Goal: Entertainment & Leisure: Consume media (video, audio)

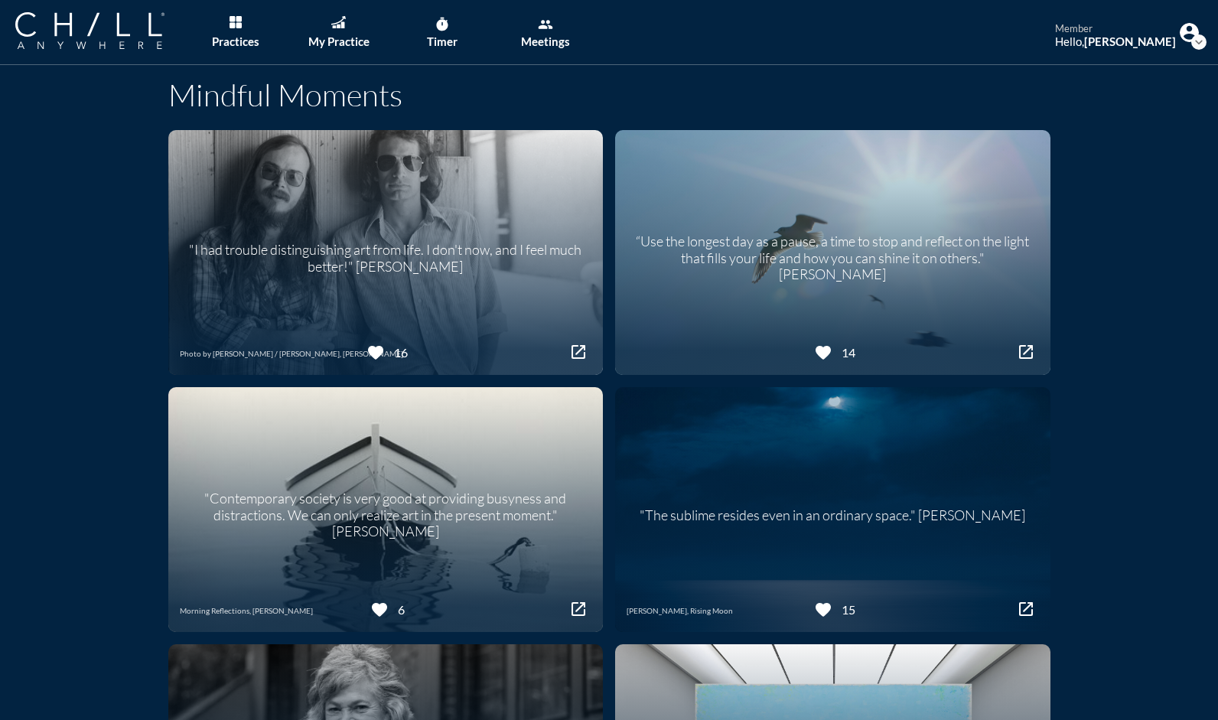
click at [384, 279] on div ""I had trouble distinguishing art from life. I don't now, and I feel much bette…" at bounding box center [385, 252] width 435 height 75
click at [384, 262] on div ""I had trouble distinguishing art from life. I don't now, and I feel much bette…" at bounding box center [385, 252] width 397 height 44
drag, startPoint x: 384, startPoint y: 262, endPoint x: 308, endPoint y: 260, distance: 76.6
click at [308, 260] on div ""I had trouble distinguishing art from life. I don't now, and I feel much bette…" at bounding box center [385, 252] width 397 height 44
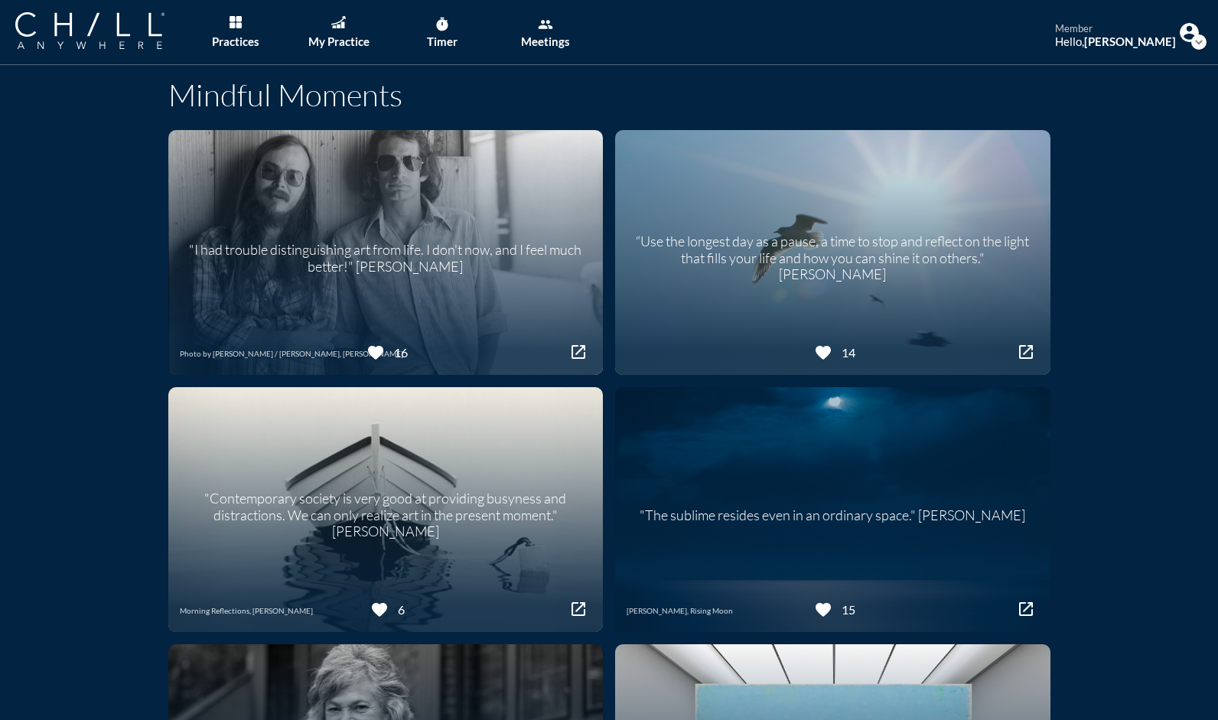
click at [309, 260] on div ""I had trouble distinguishing art from life. I don't now, and I feel much bette…" at bounding box center [385, 252] width 397 height 44
click at [323, 256] on div ""I had trouble distinguishing art from life. I don't now, and I feel much bette…" at bounding box center [385, 252] width 397 height 44
click at [323, 255] on div ""I had trouble distinguishing art from life. I don't now, and I feel much bette…" at bounding box center [385, 252] width 397 height 44
drag, startPoint x: 323, startPoint y: 255, endPoint x: 380, endPoint y: 275, distance: 60.0
click at [380, 275] on div ""I had trouble distinguishing art from life. I don't now, and I feel much bette…" at bounding box center [385, 252] width 435 height 75
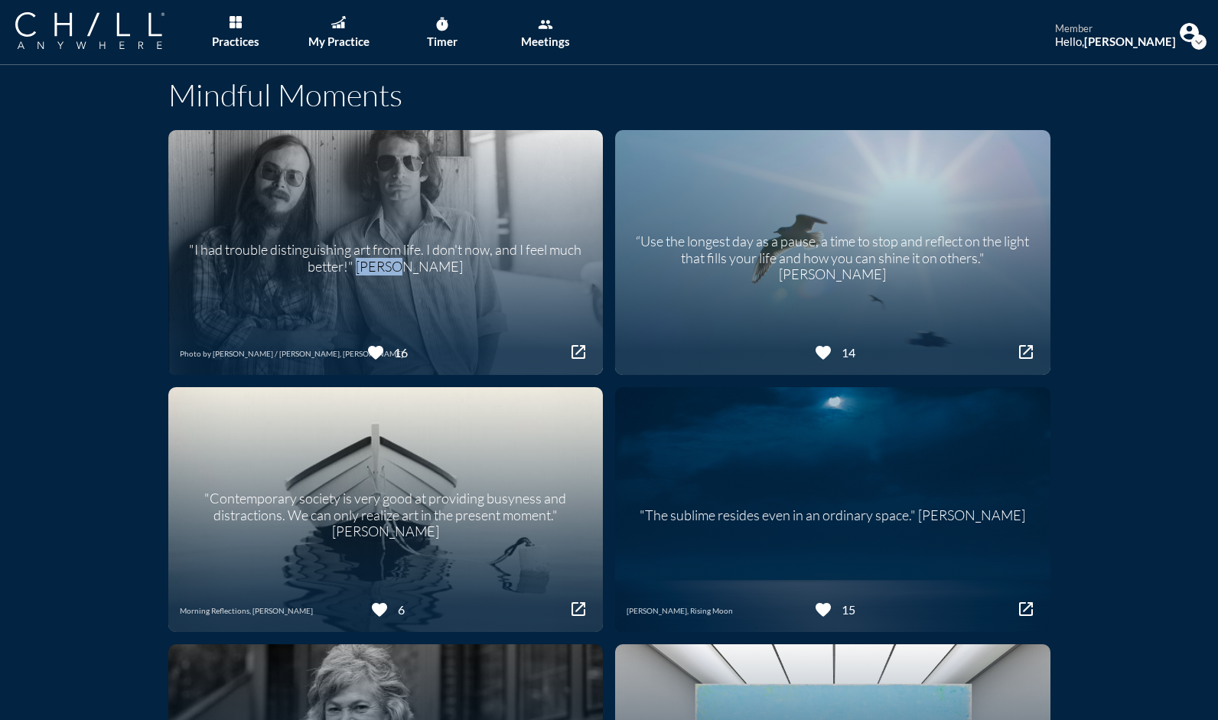
click at [380, 274] on div ""I had trouble distinguishing art from life. I don't now, and I feel much bette…" at bounding box center [385, 252] width 397 height 44
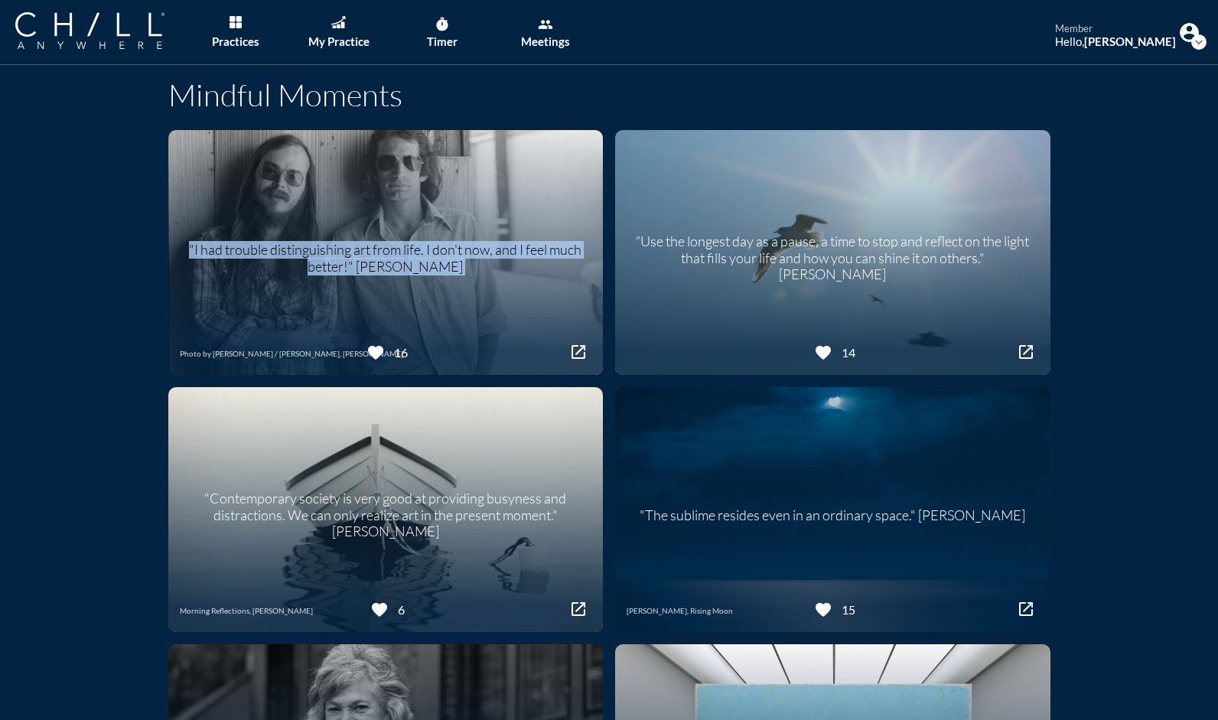
click at [380, 273] on div ""I had trouble distinguishing art from life. I don't now, and I feel much bette…" at bounding box center [385, 252] width 397 height 44
drag, startPoint x: 380, startPoint y: 273, endPoint x: 471, endPoint y: 295, distance: 94.5
click at [471, 295] on div ""I had trouble distinguishing art from life. I don't now, and I feel much bette…" at bounding box center [385, 252] width 435 height 245
drag, startPoint x: 471, startPoint y: 295, endPoint x: 569, endPoint y: 352, distance: 113.1
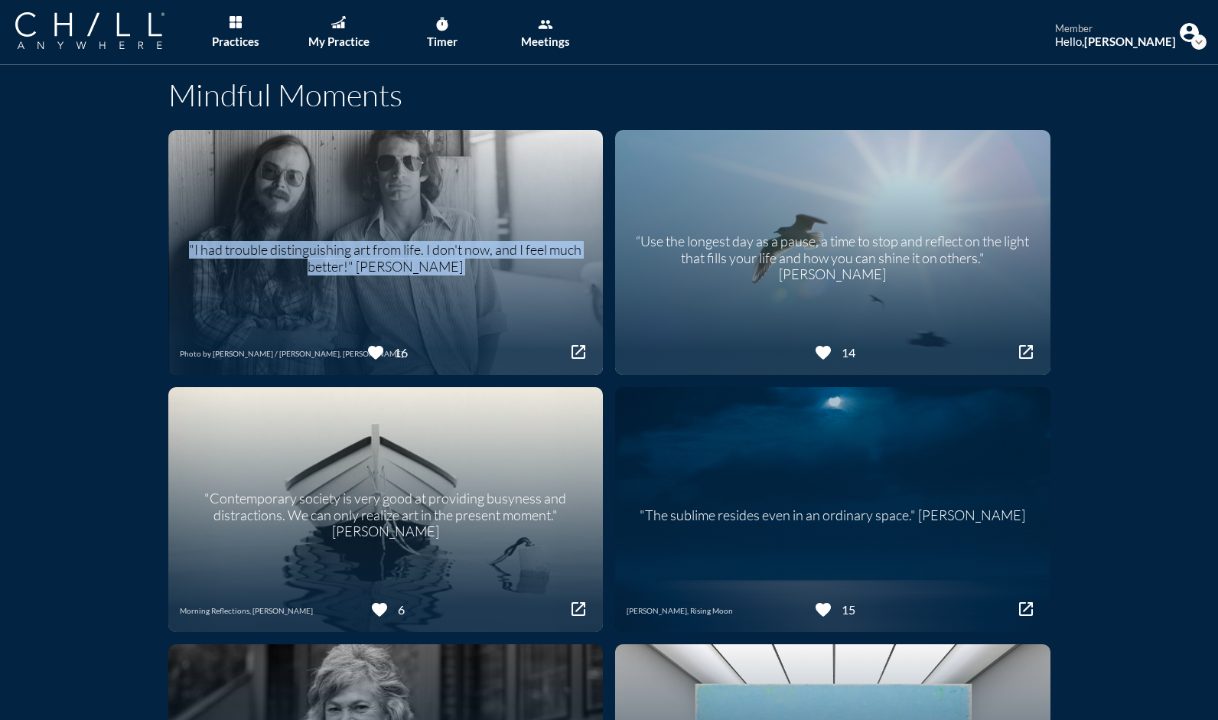
click at [569, 352] on icon "open_in_new" at bounding box center [578, 352] width 18 height 18
click at [473, 259] on div ""I had trouble distinguishing art from life. I don't now, and I feel much bette…" at bounding box center [385, 252] width 397 height 44
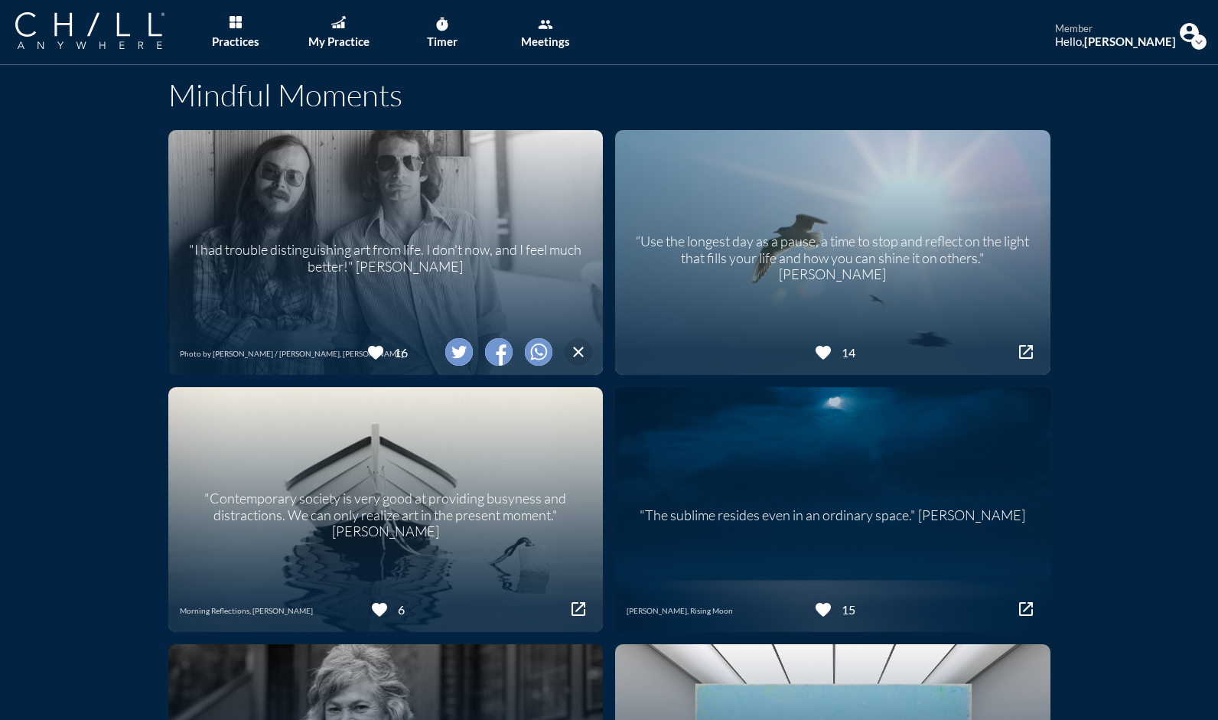
click at [459, 259] on div ""I had trouble distinguishing art from life. I don't now, and I feel much bette…" at bounding box center [385, 252] width 397 height 44
click at [911, 265] on div "“Use the longest day as a pause, a time to stop and reflect on the light that f…" at bounding box center [832, 252] width 397 height 61
drag, startPoint x: 911, startPoint y: 265, endPoint x: 890, endPoint y: 304, distance: 44.5
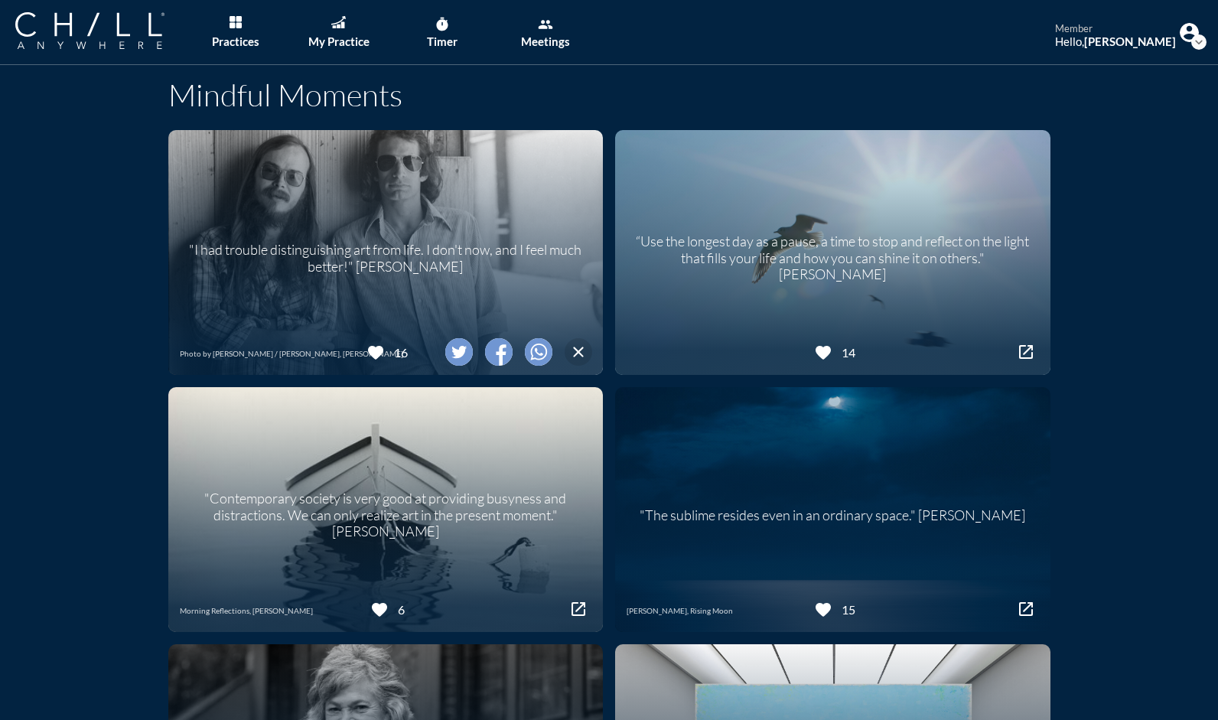
click at [891, 305] on div "“Use the longest day as a pause, a time to stop and reflect on the light that f…" at bounding box center [832, 252] width 435 height 245
click at [888, 303] on div "“Use the longest day as a pause, a time to stop and reflect on the light that f…" at bounding box center [832, 252] width 435 height 245
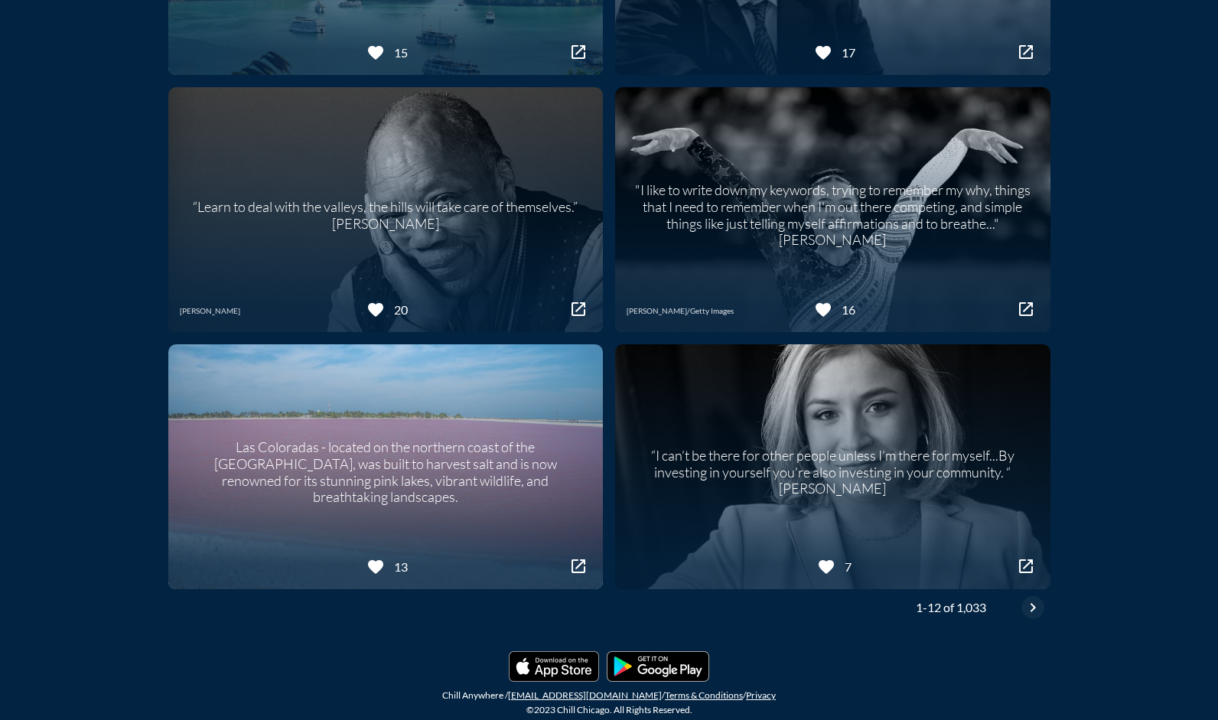
scroll to position [1071, 0]
click at [1024, 604] on icon "chevron_right" at bounding box center [1033, 607] width 18 height 18
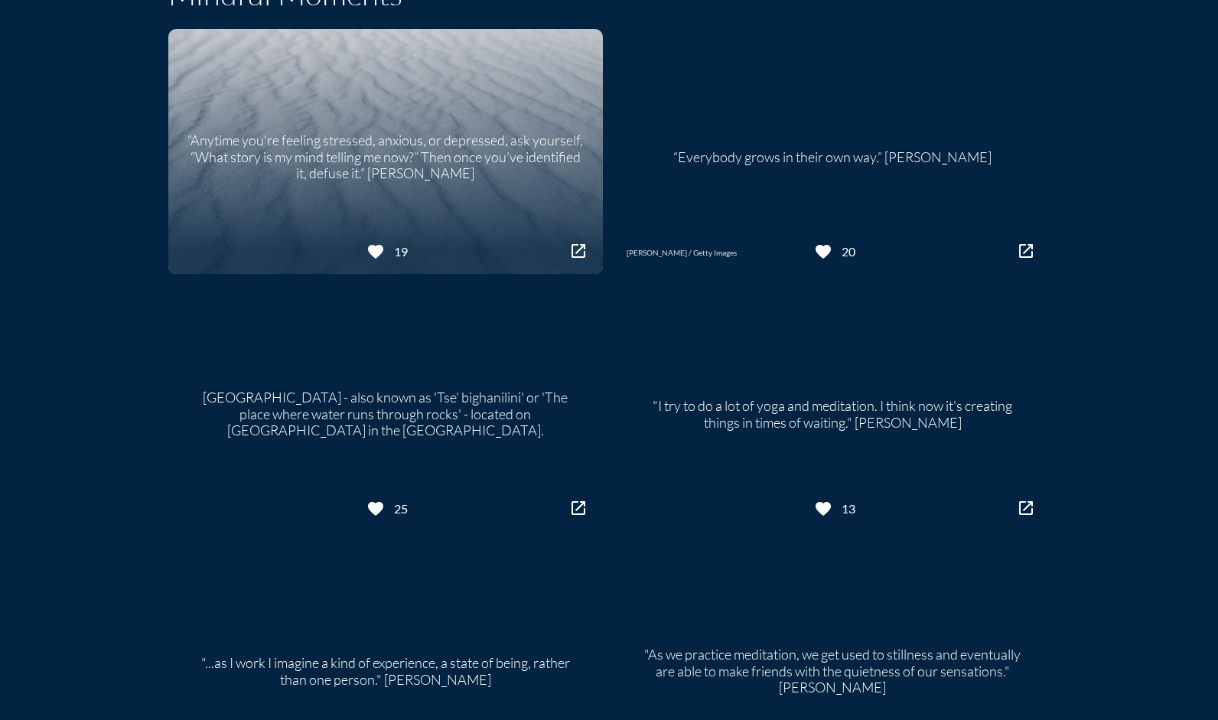
scroll to position [0, 0]
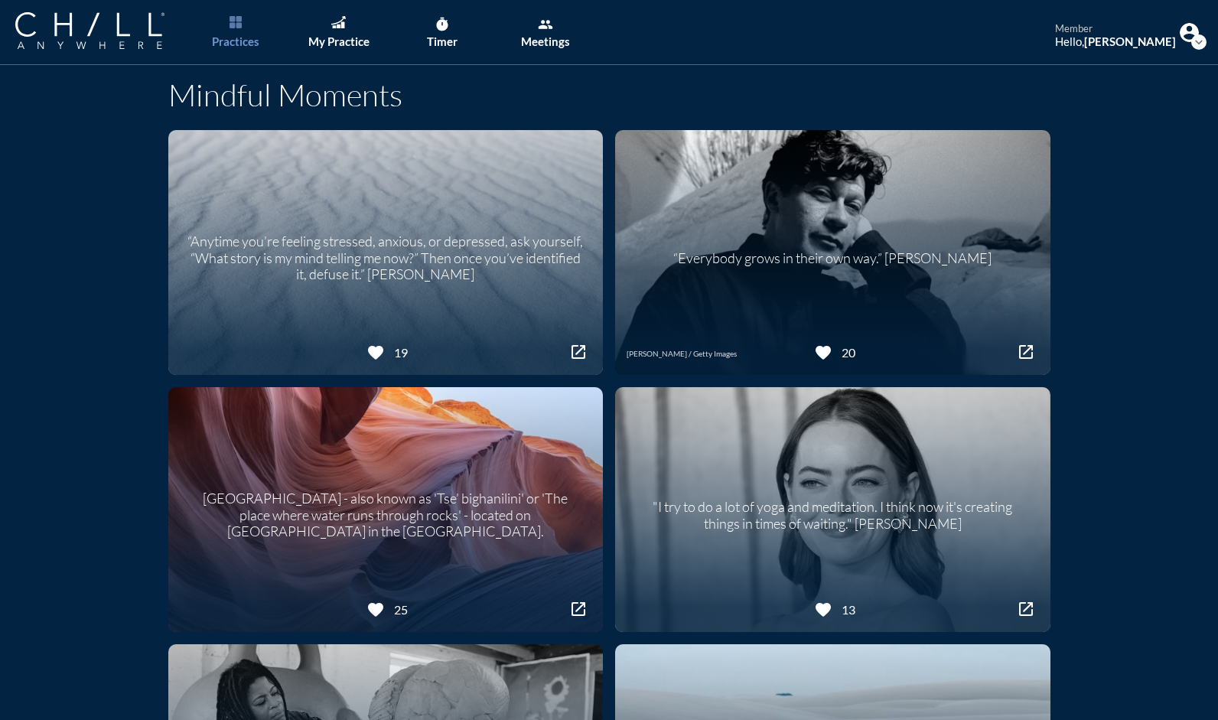
click at [237, 34] on div "Practices" at bounding box center [235, 41] width 47 height 14
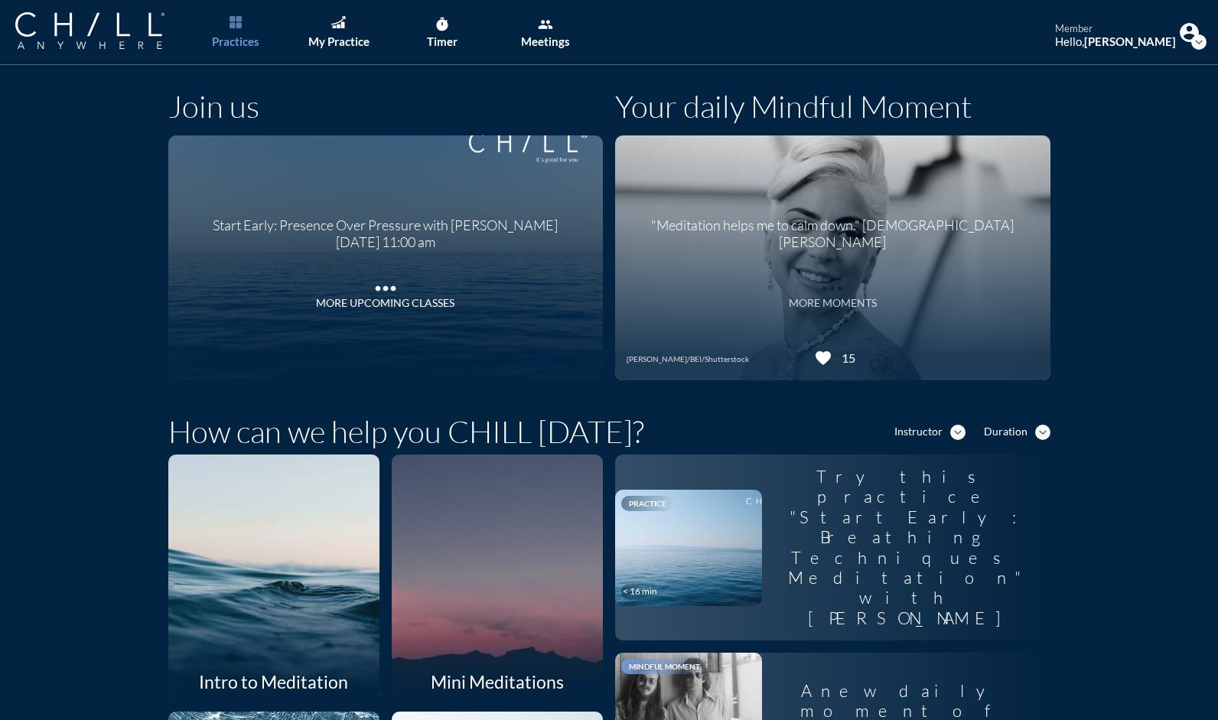
click at [836, 286] on icon "more_horiz" at bounding box center [832, 284] width 31 height 23
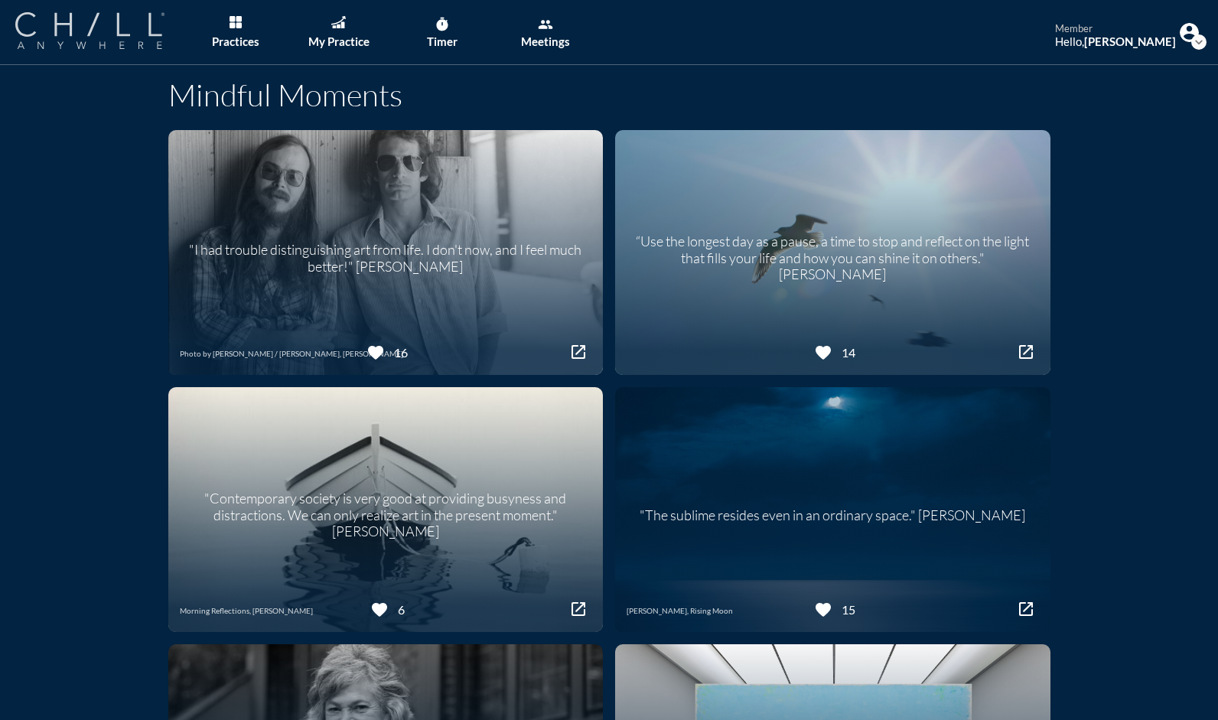
click at [57, 34] on img at bounding box center [89, 30] width 149 height 37
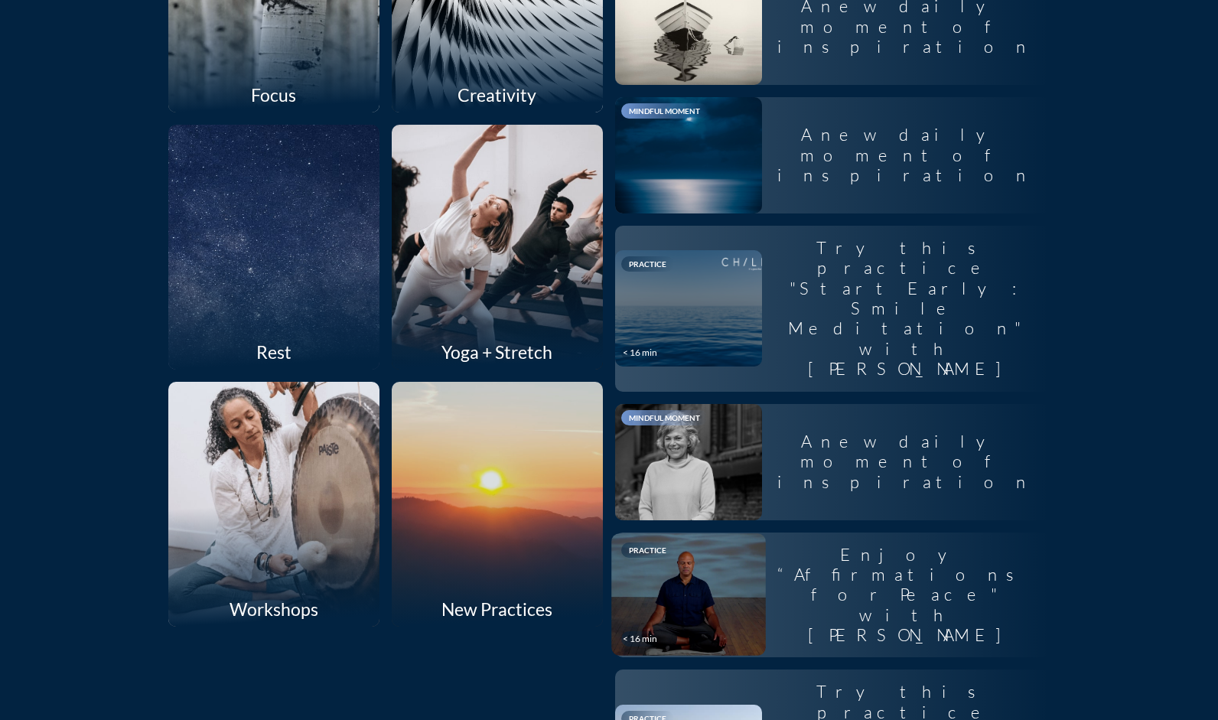
scroll to position [1359, 0]
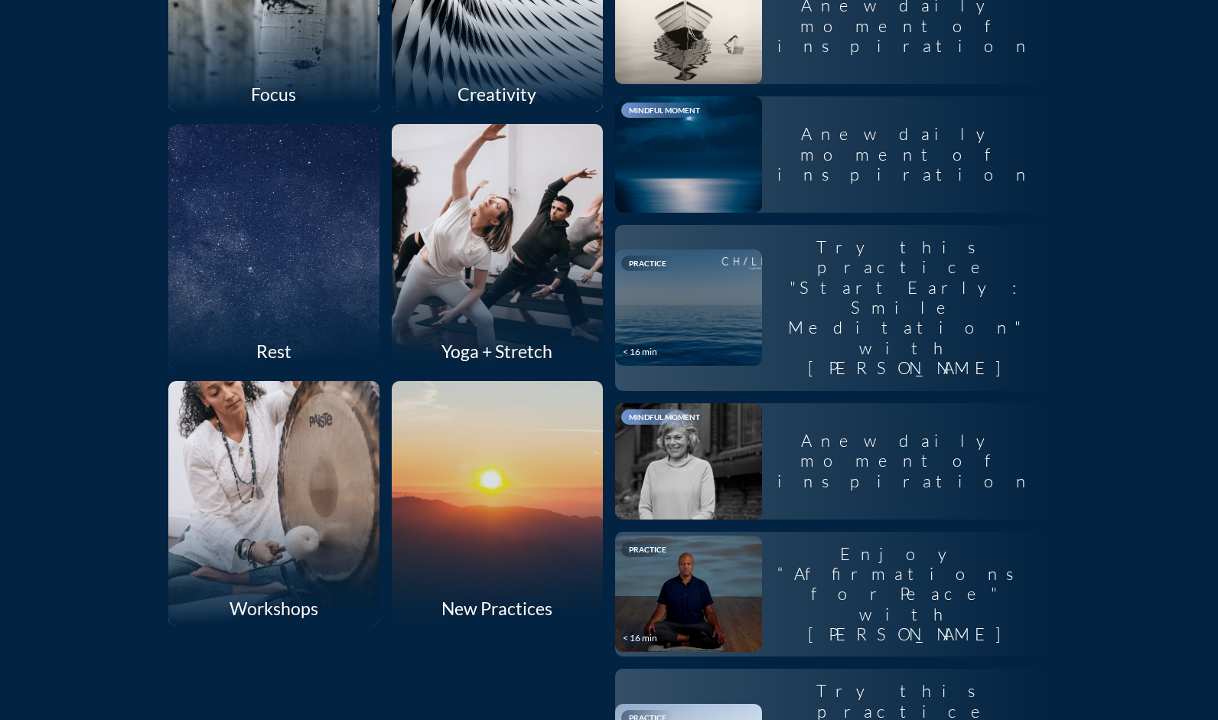
click at [254, 507] on div at bounding box center [273, 502] width 224 height 259
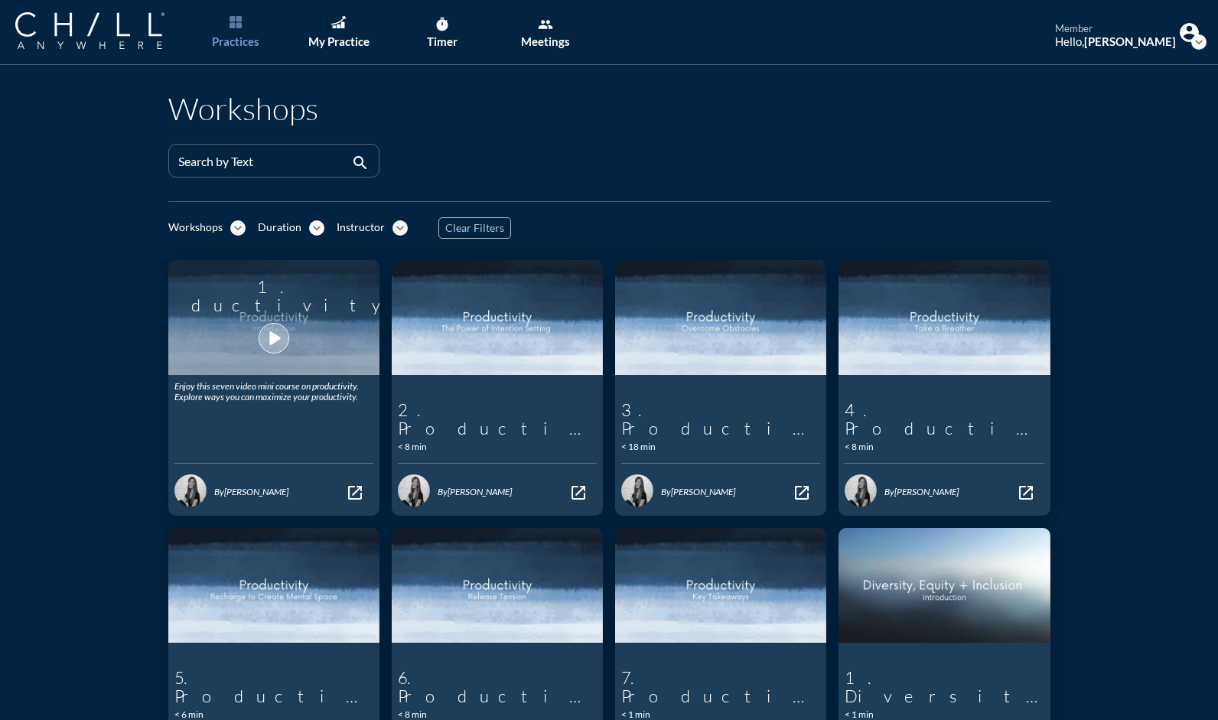
click at [268, 335] on icon "play_arrow" at bounding box center [274, 338] width 26 height 26
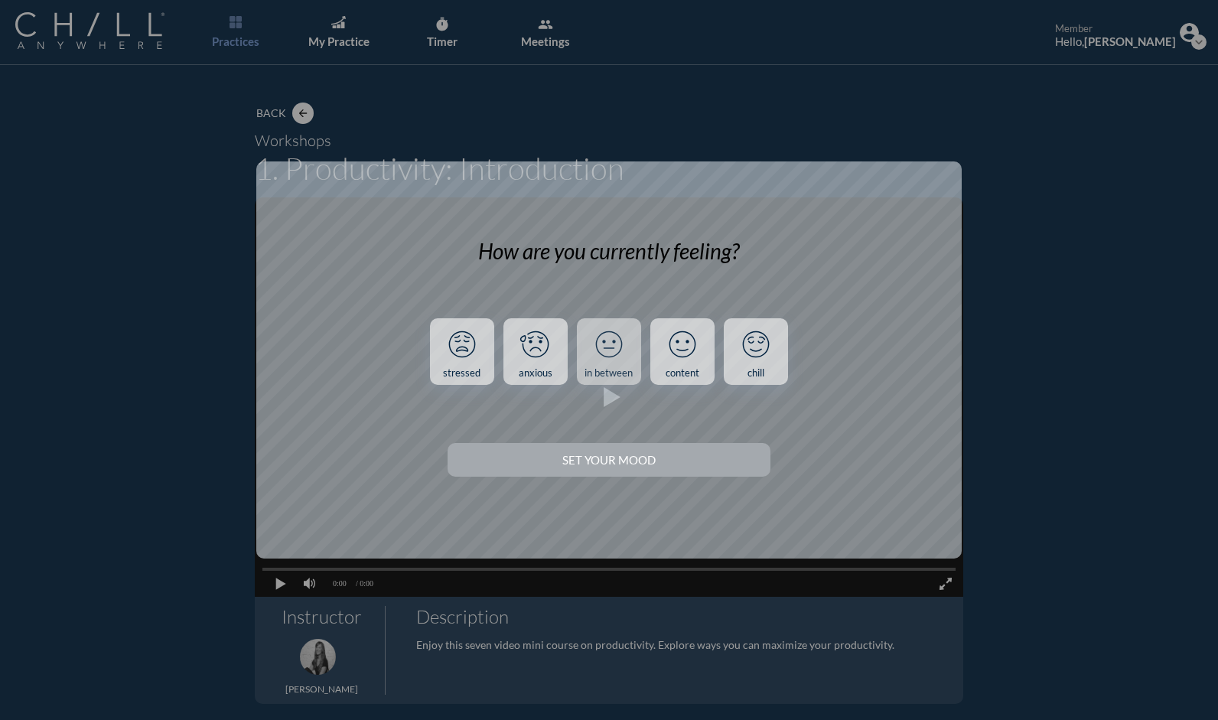
click at [610, 350] on icon at bounding box center [609, 344] width 40 height 40
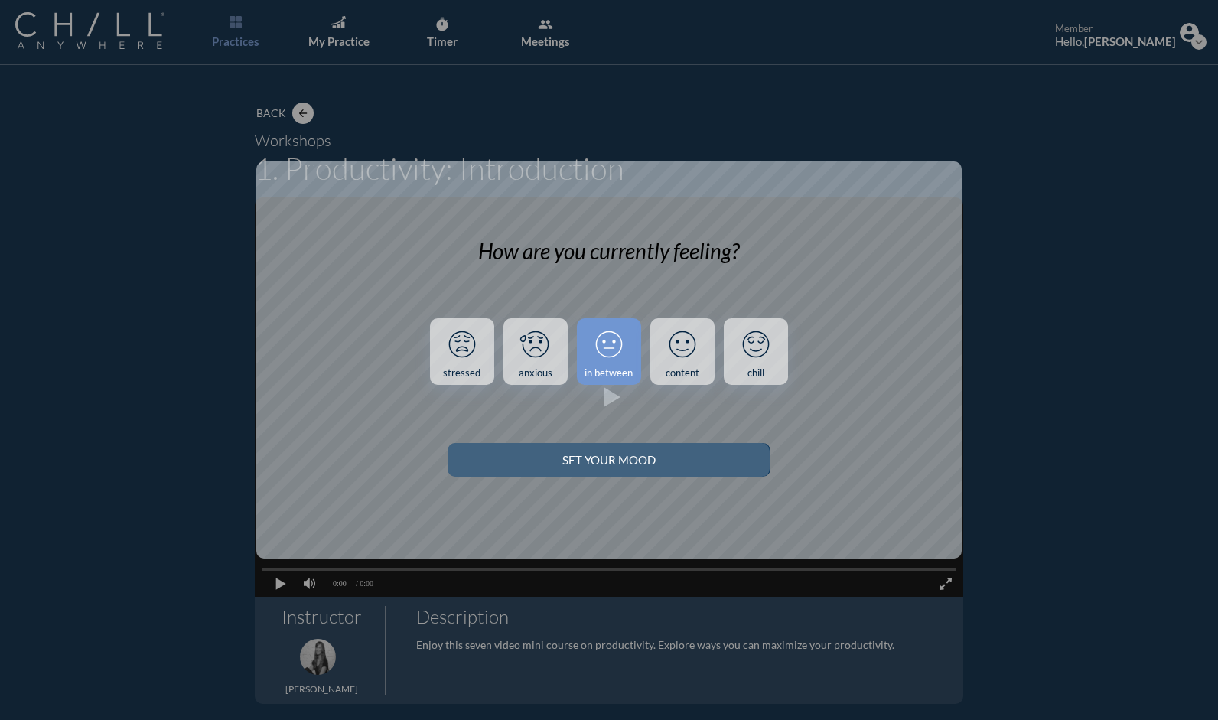
click at [631, 451] on button "Set your Mood" at bounding box center [609, 460] width 322 height 34
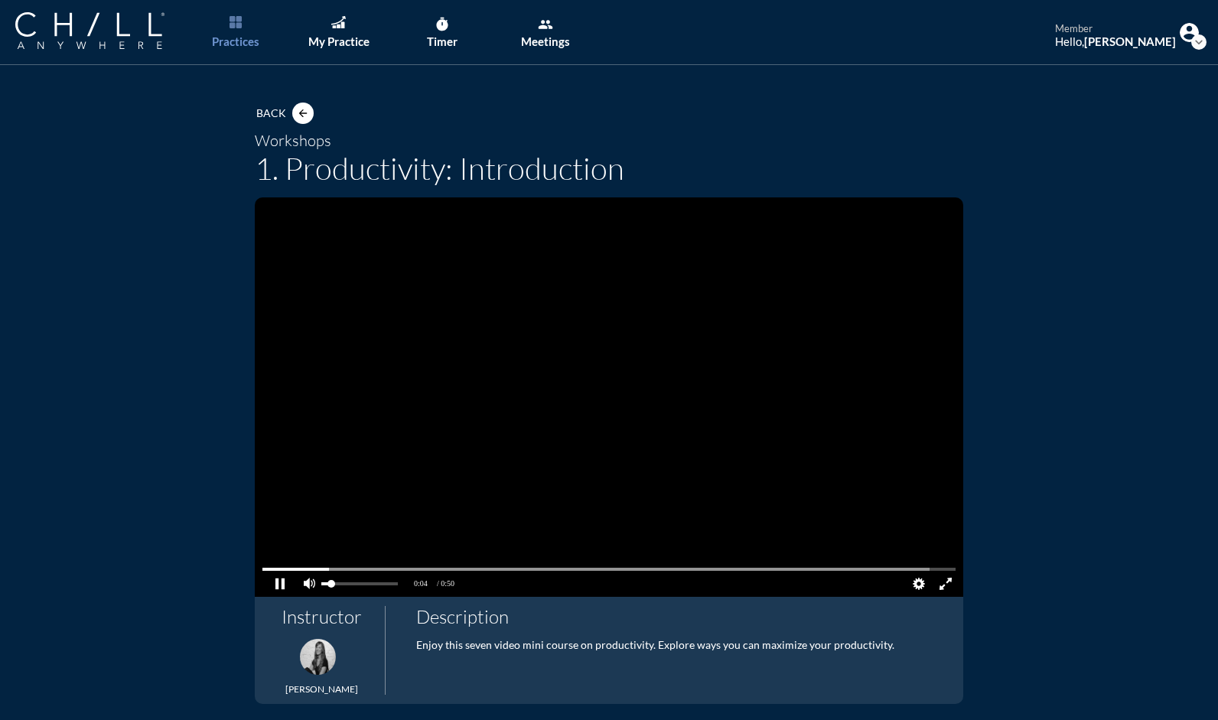
click at [325, 583] on pjsdiv at bounding box center [359, 583] width 77 height 11
click at [321, 581] on pjsdiv at bounding box center [359, 583] width 77 height 11
click at [321, 582] on pjsdiv at bounding box center [359, 583] width 77 height 11
